Goal: Task Accomplishment & Management: Complete application form

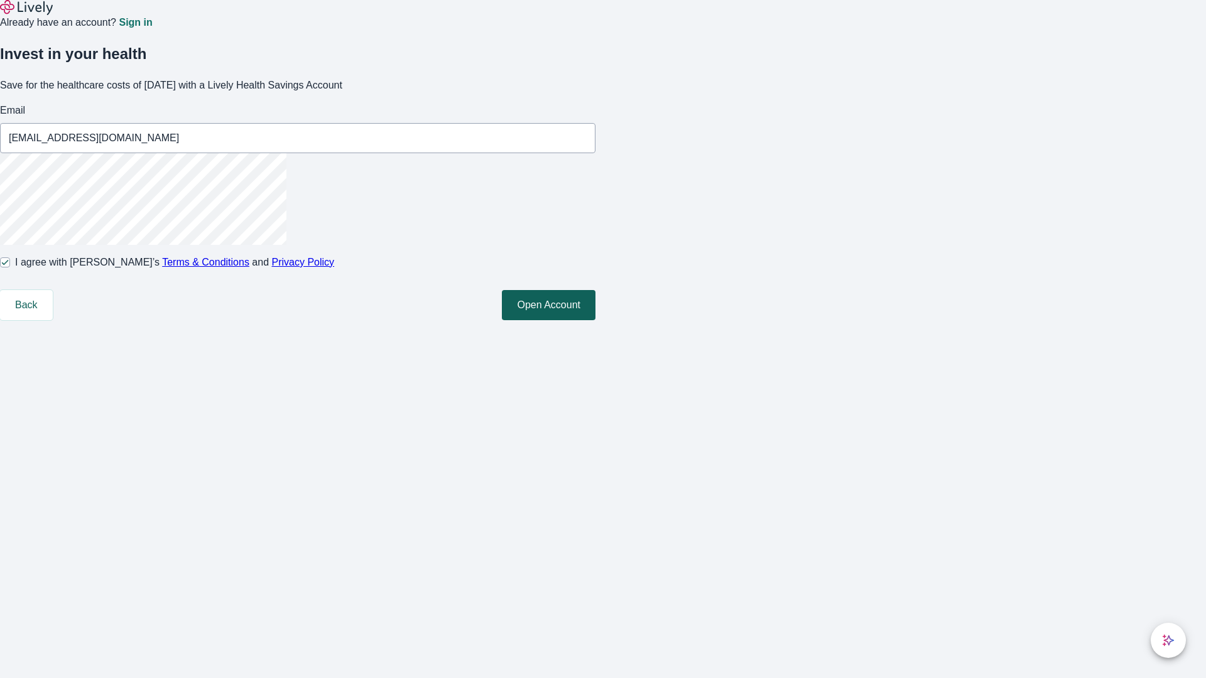
click at [596, 320] on button "Open Account" at bounding box center [549, 305] width 94 height 30
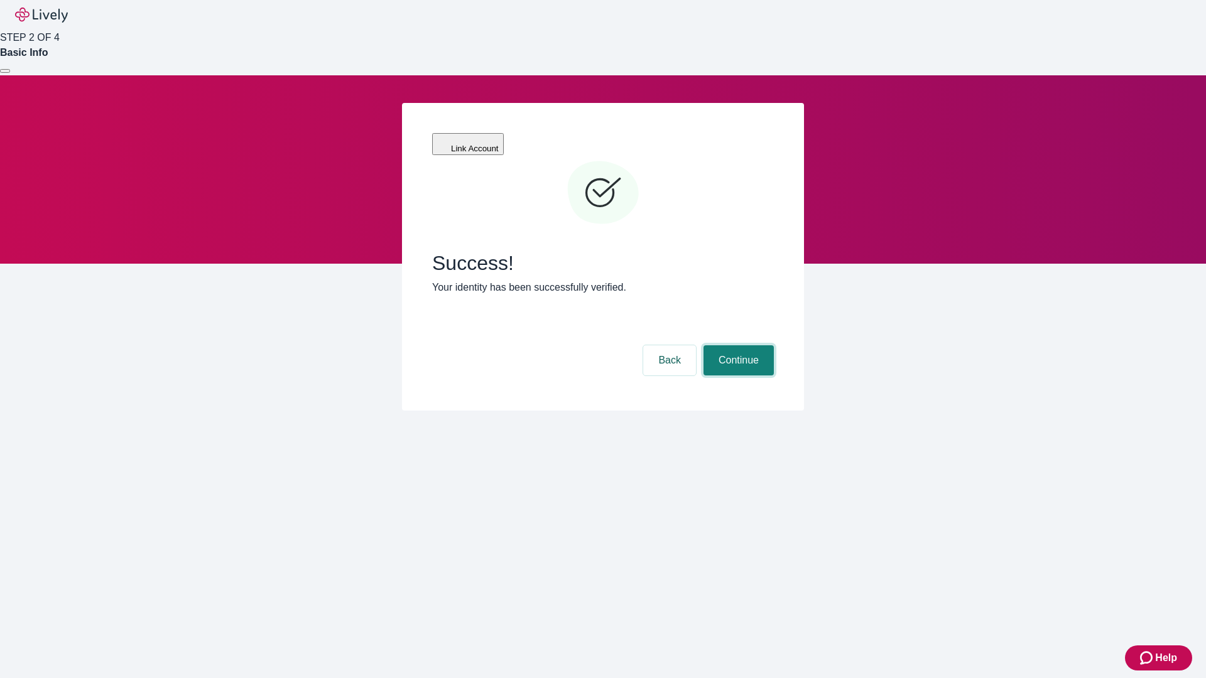
click at [737, 346] on button "Continue" at bounding box center [739, 361] width 70 height 30
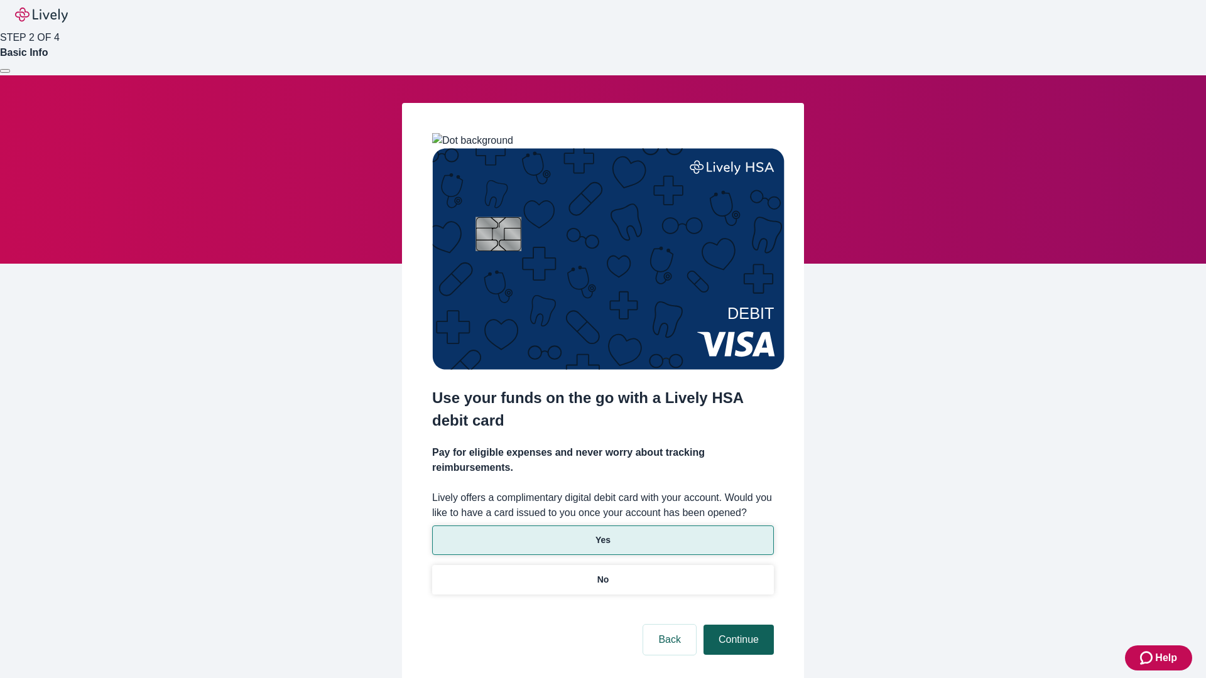
click at [602, 574] on p "No" at bounding box center [603, 580] width 12 height 13
click at [737, 625] on button "Continue" at bounding box center [739, 640] width 70 height 30
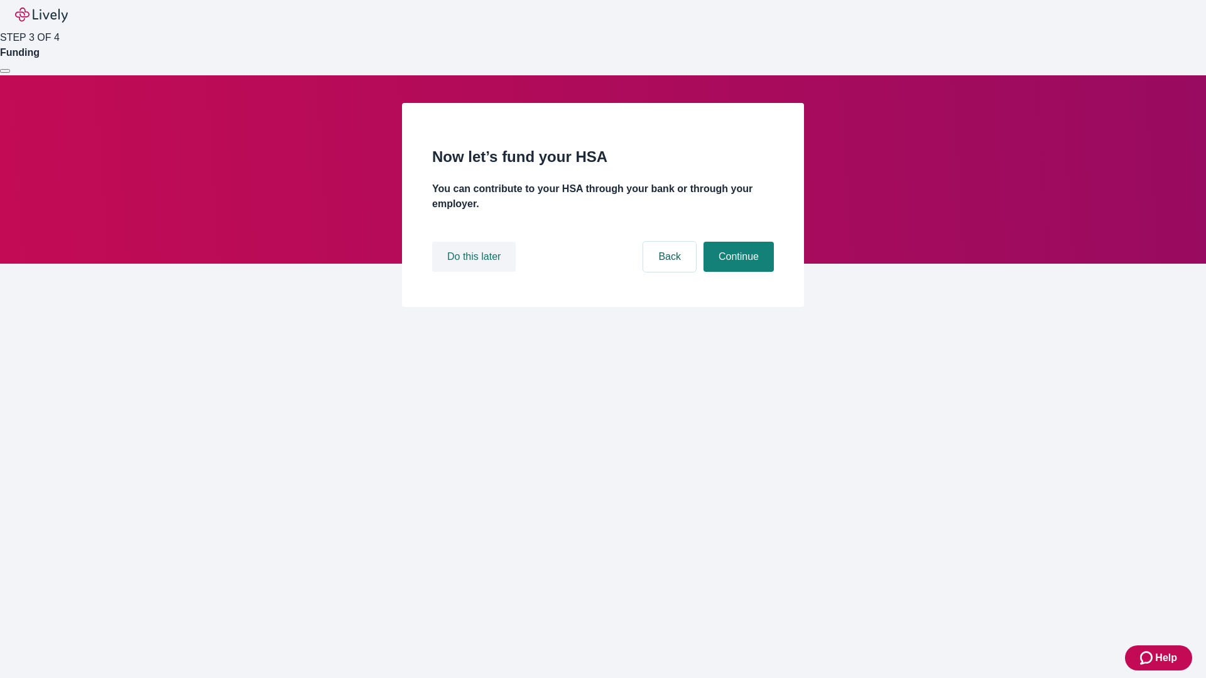
click at [476, 272] on button "Do this later" at bounding box center [474, 257] width 84 height 30
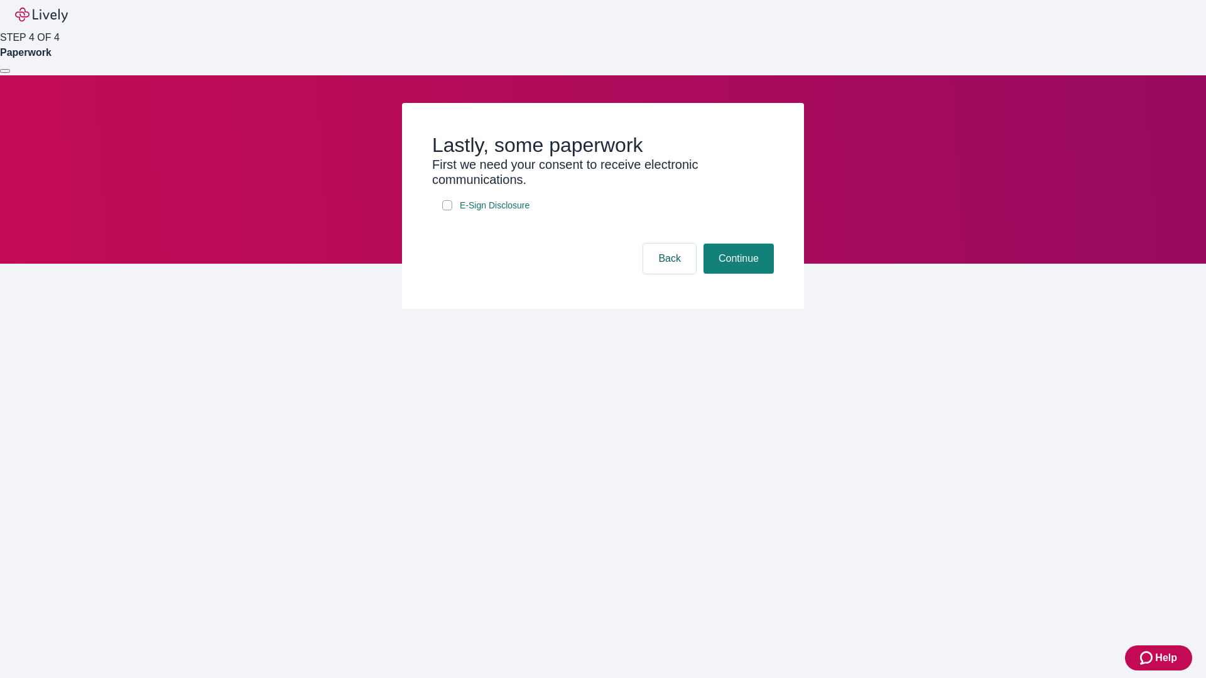
click at [447, 210] on input "E-Sign Disclosure" at bounding box center [447, 205] width 10 height 10
checkbox input "true"
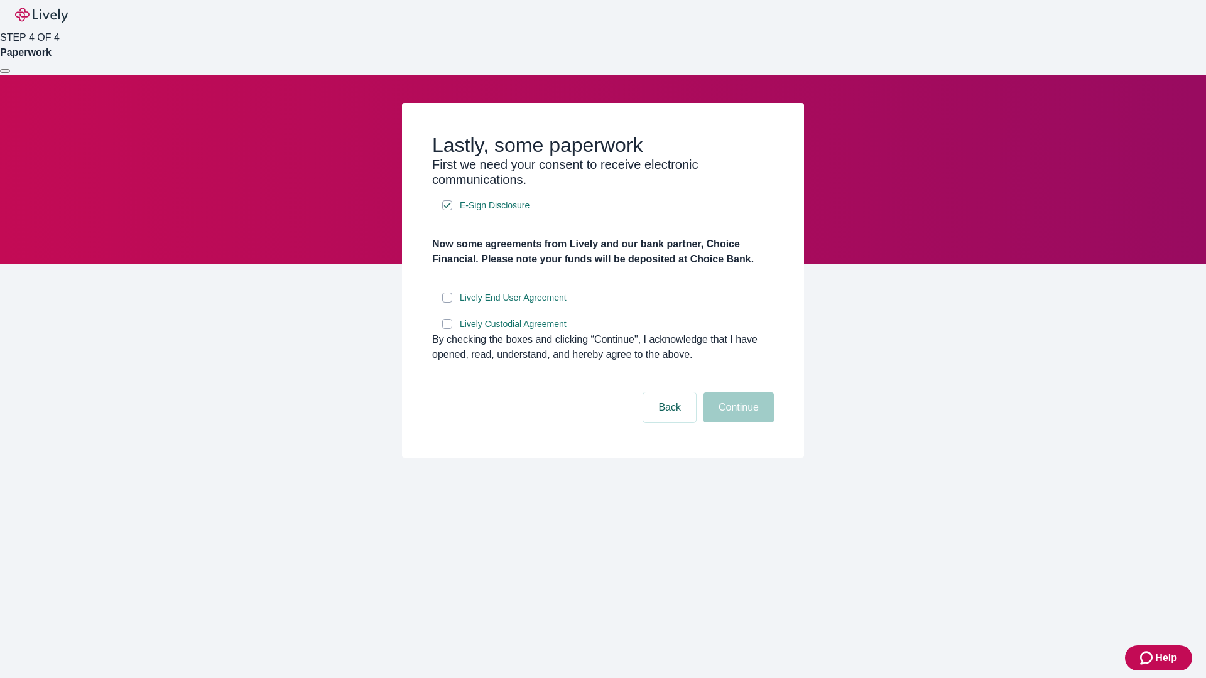
click at [447, 303] on input "Lively End User Agreement" at bounding box center [447, 298] width 10 height 10
checkbox input "true"
click at [447, 329] on input "Lively Custodial Agreement" at bounding box center [447, 324] width 10 height 10
checkbox input "true"
click at [737, 423] on button "Continue" at bounding box center [739, 408] width 70 height 30
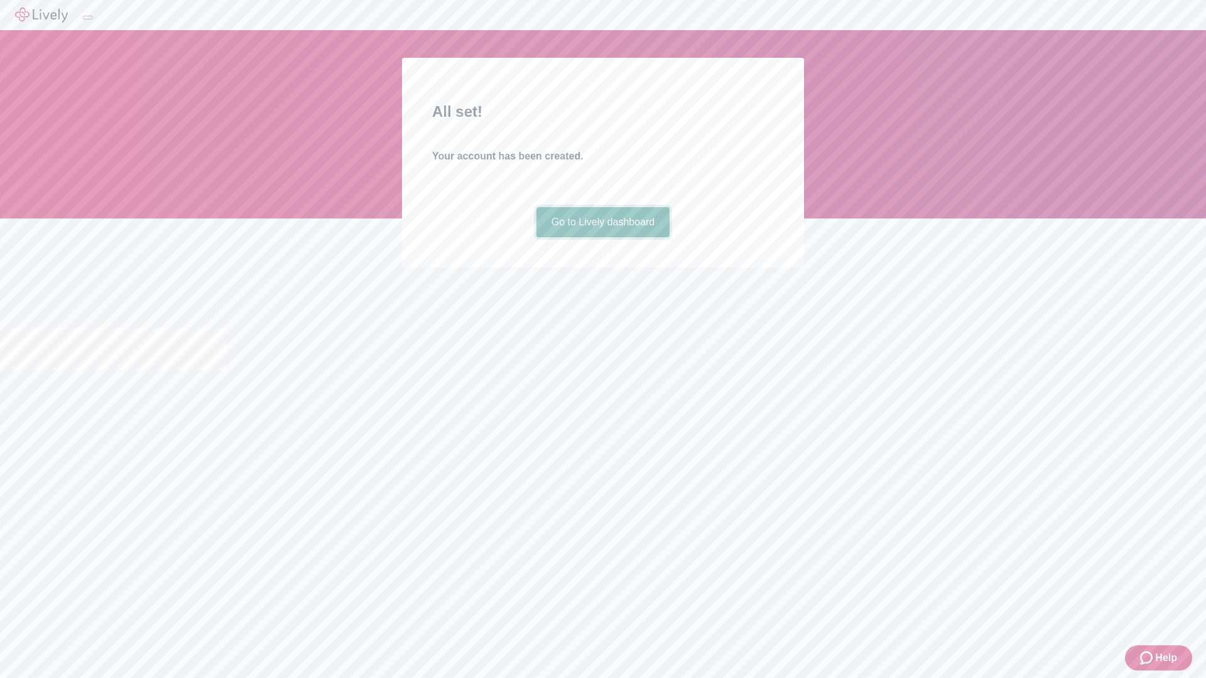
click at [602, 237] on link "Go to Lively dashboard" at bounding box center [604, 222] width 134 height 30
